Goal: Transaction & Acquisition: Purchase product/service

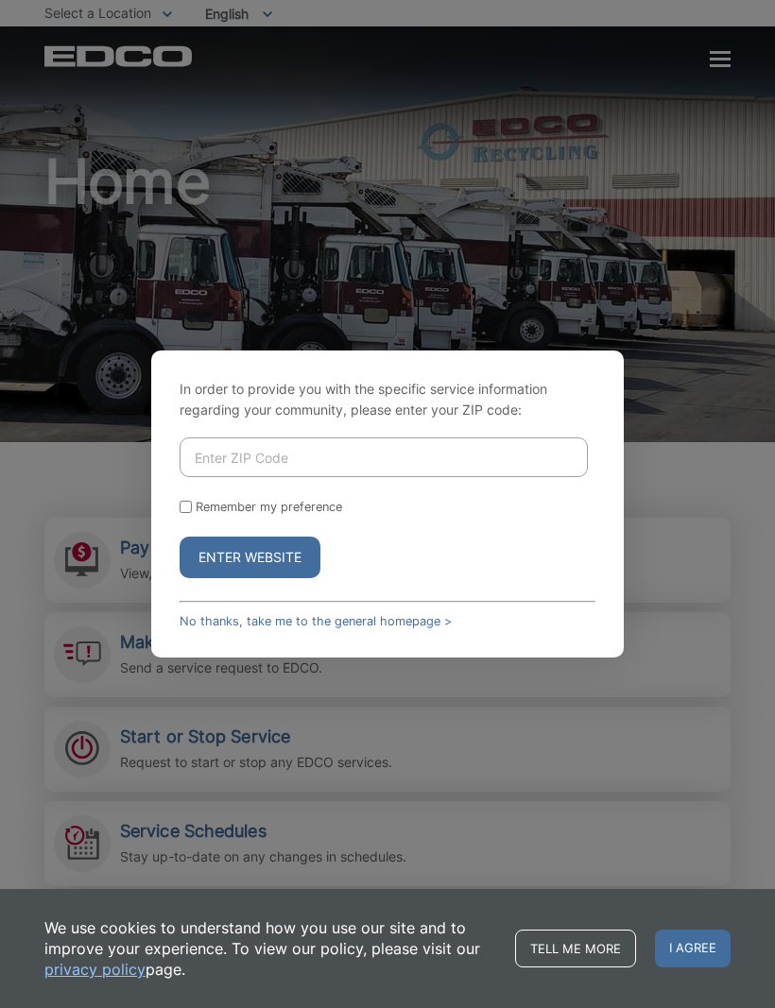
click at [366, 477] on input "Enter ZIP Code" at bounding box center [384, 457] width 408 height 40
type input "92082"
click at [284, 578] on button "Enter Website" at bounding box center [250, 558] width 141 height 42
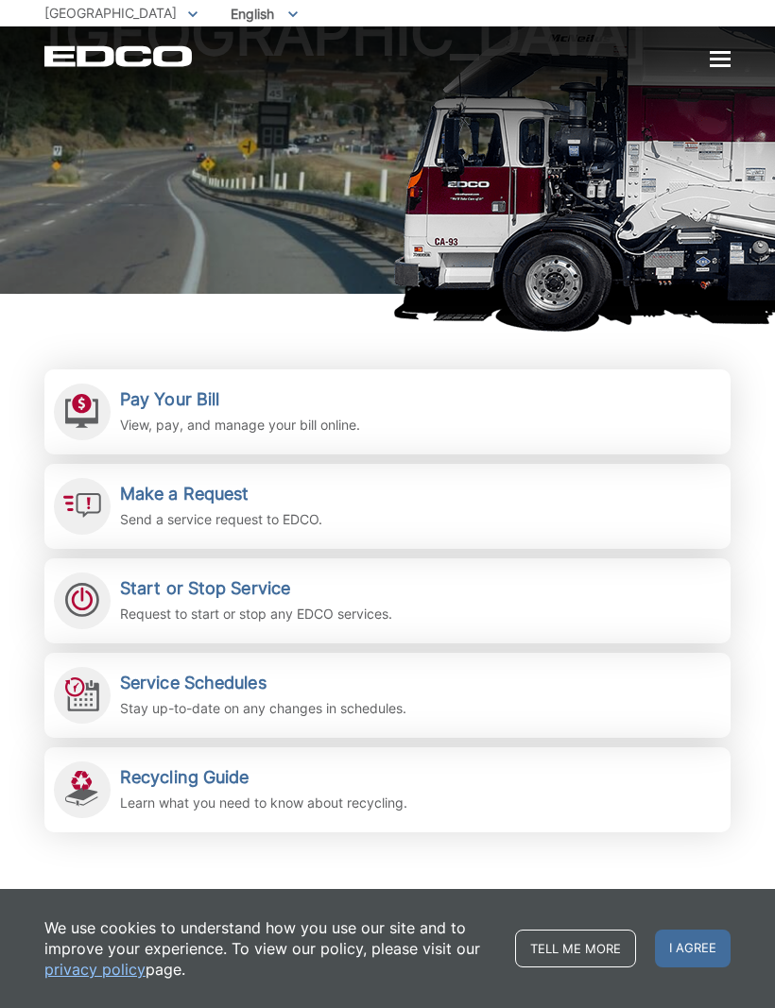
scroll to position [146, 0]
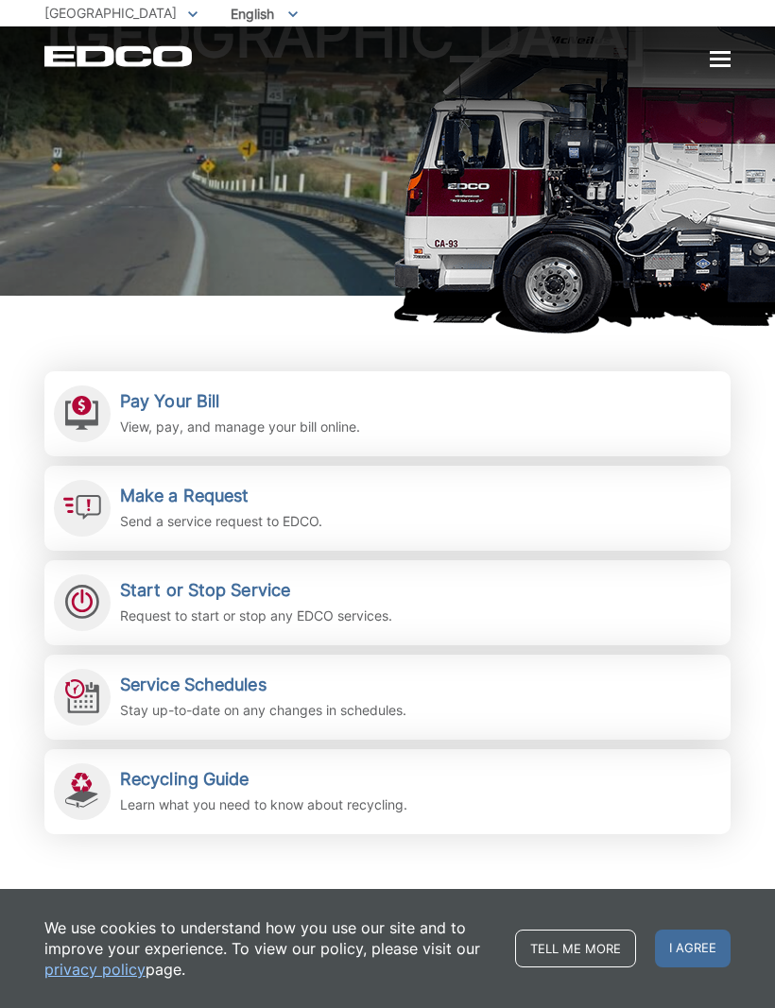
click at [372, 424] on link "Pay Your Bill View, pay, and manage your bill online." at bounding box center [387, 413] width 686 height 85
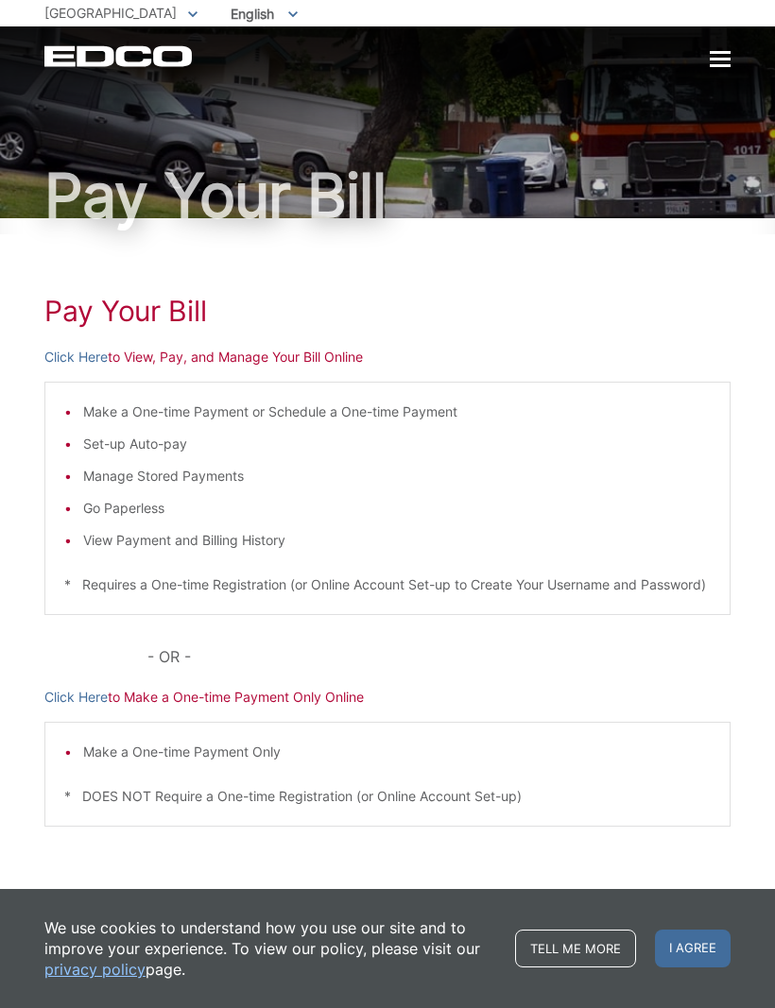
scroll to position [23, 0]
click at [187, 355] on p "Click Here to View, Pay, and Manage Your Bill Online" at bounding box center [387, 357] width 686 height 21
click at [721, 60] on div at bounding box center [720, 59] width 21 height 3
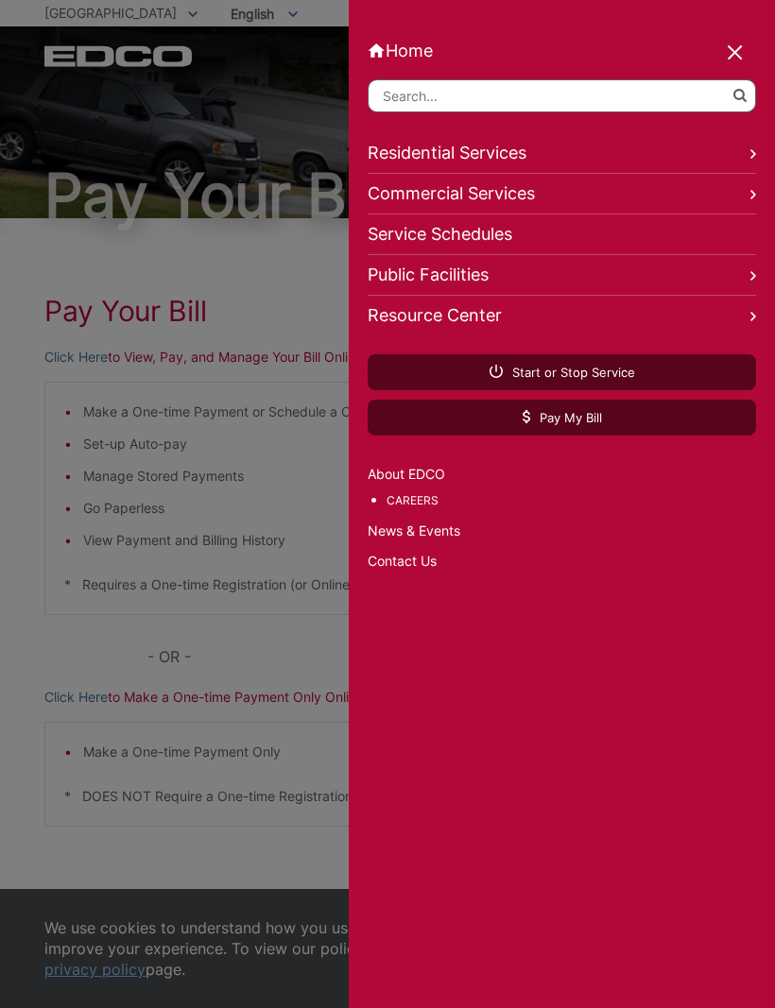
click at [737, 56] on div at bounding box center [736, 54] width 26 height 26
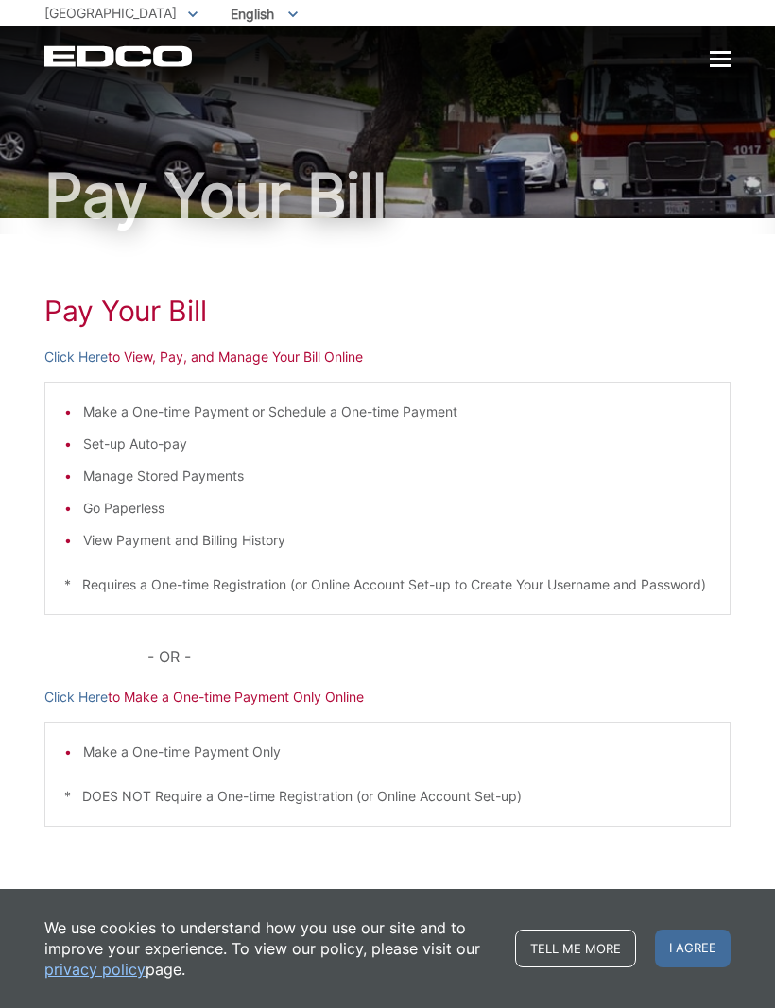
click at [312, 748] on div "Make a One-time Payment Only * DOES NOT Require a One-time Registration (or Onl…" at bounding box center [387, 774] width 686 height 105
